Goal: Information Seeking & Learning: Learn about a topic

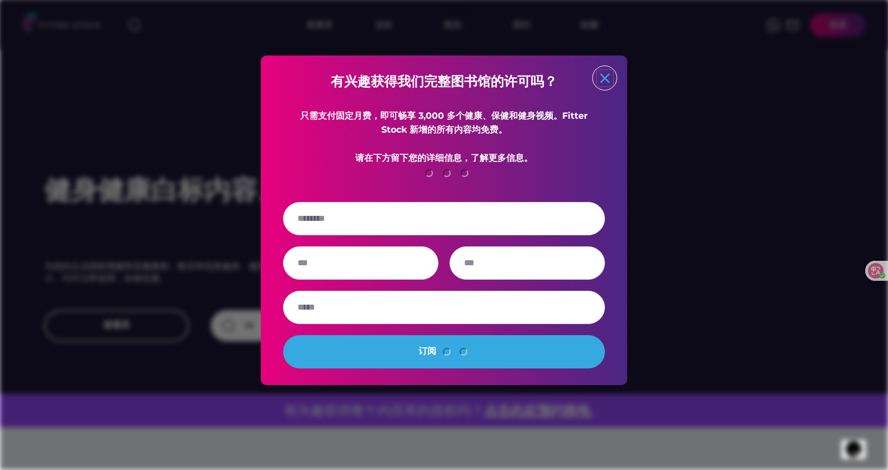
click at [609, 81] on text "close" at bounding box center [605, 78] width 17 height 17
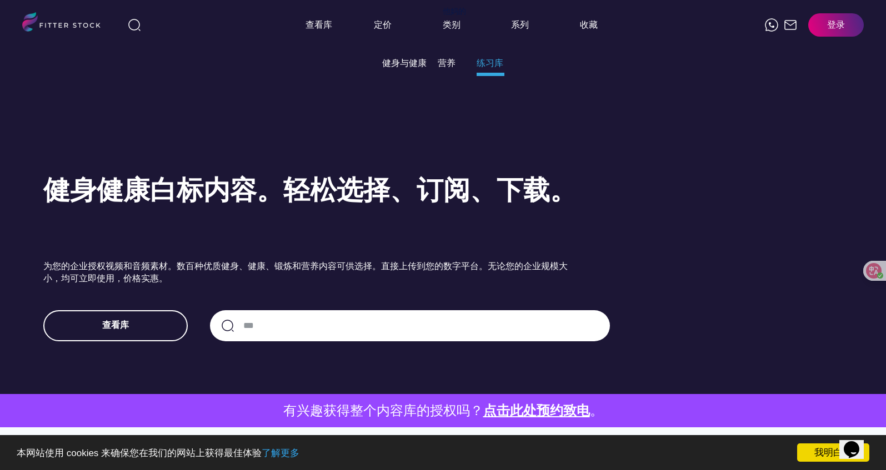
click at [489, 64] on font "练习库" at bounding box center [489, 63] width 27 height 11
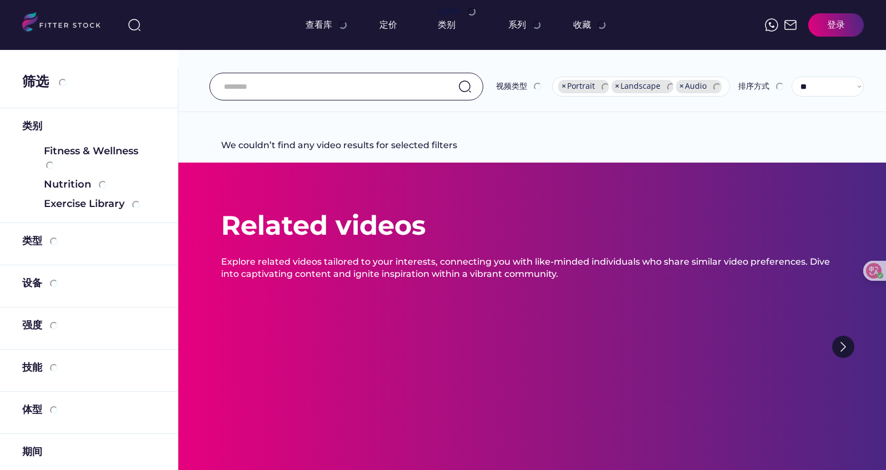
select select "**********"
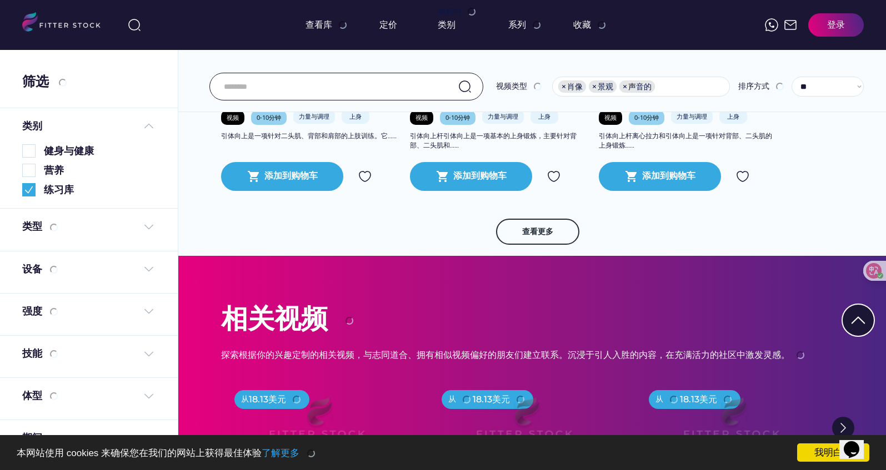
scroll to position [1873, 0]
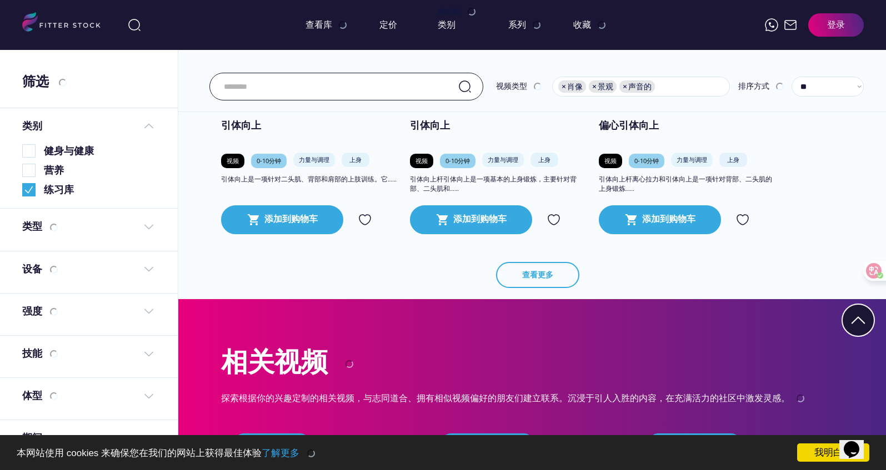
click at [549, 279] on button "查看更多" at bounding box center [537, 275] width 83 height 27
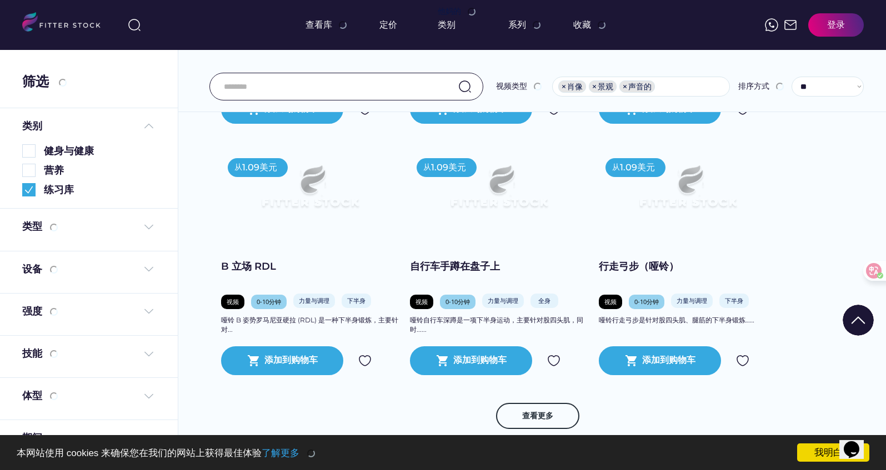
scroll to position [3483, 0]
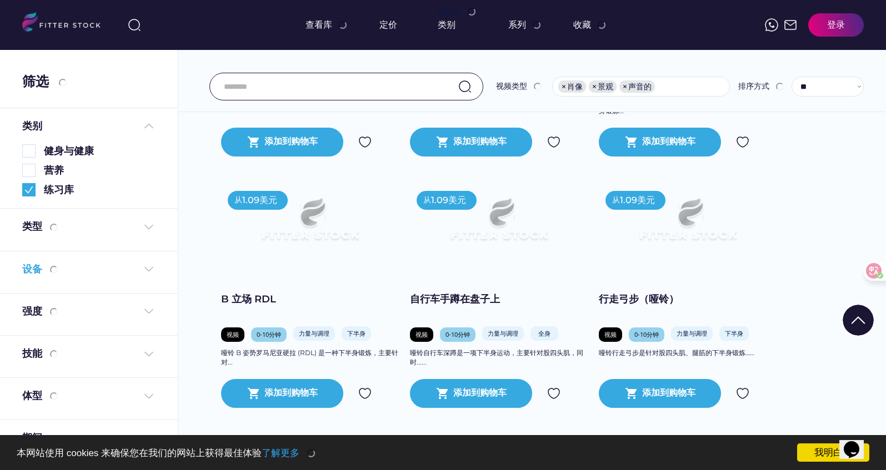
click at [145, 268] on img at bounding box center [148, 269] width 13 height 13
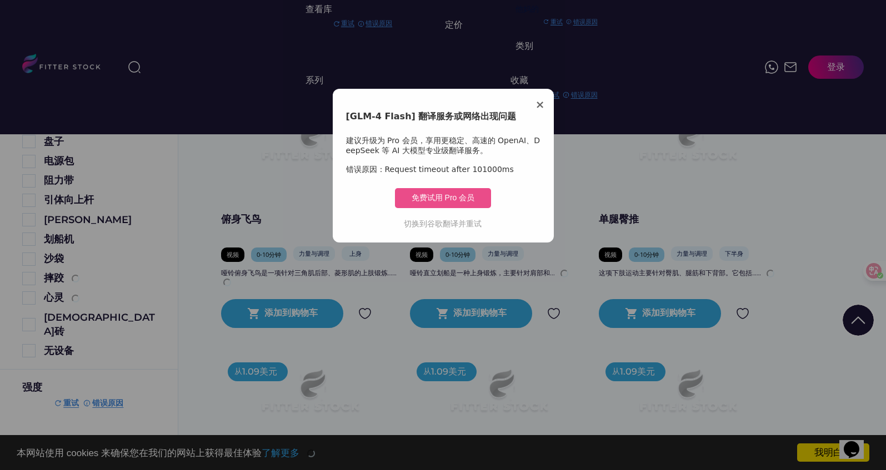
scroll to position [697, 0]
click at [539, 107] on span "×" at bounding box center [539, 104] width 9 height 13
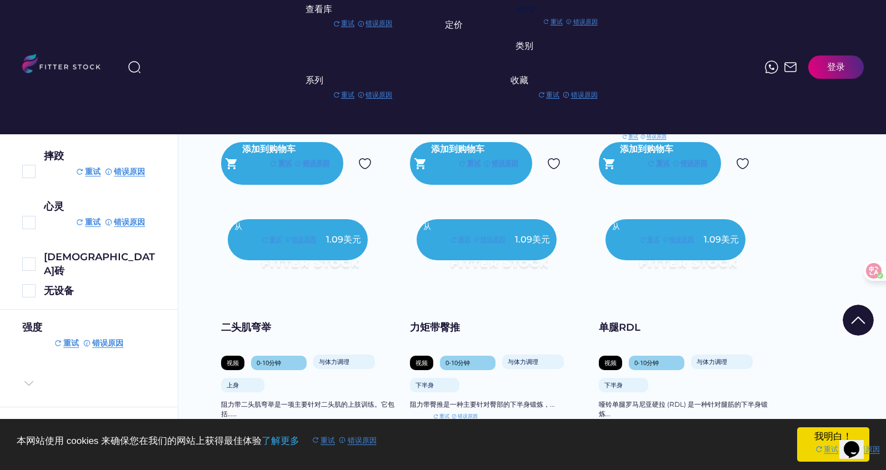
scroll to position [2822, 0]
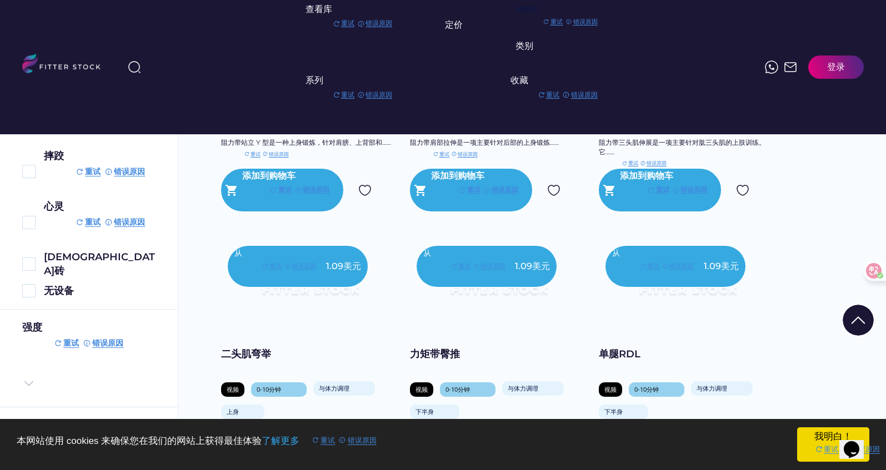
click at [496, 307] on img at bounding box center [499, 279] width 142 height 80
